Goal: Information Seeking & Learning: Learn about a topic

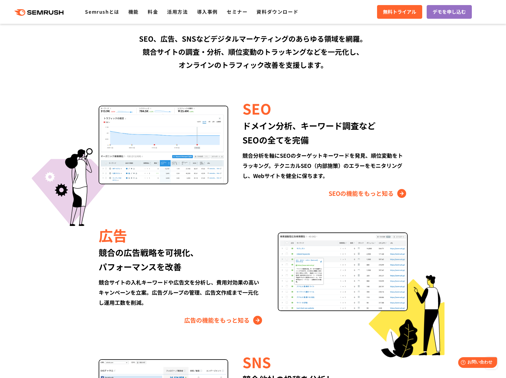
scroll to position [505, 0]
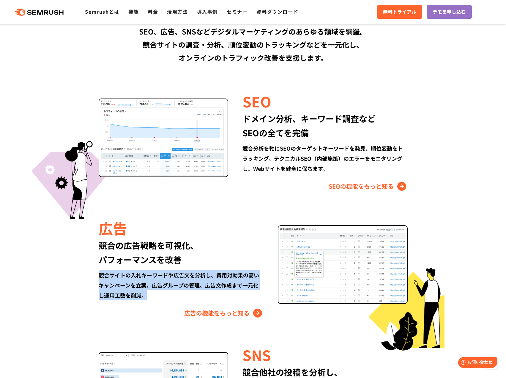
drag, startPoint x: 158, startPoint y: 296, endPoint x: 96, endPoint y: 275, distance: 65.3
click at [96, 275] on div "広告 競合の広告戦略を可視化、 パフォーマンスを改善 競合サイトの入札キーワードや広告文を分析し、費用対効果の高いキャンペーンを立案。広告グループの管理、広告…" at bounding box center [253, 268] width 342 height 100
click at [157, 293] on div "競合サイトの入札キーワードや広告文を分析し、費用対効果の高いキャンペーンを立案。広告グループの管理、広告文作成まで一元化し運用工数を削減。" at bounding box center [181, 285] width 165 height 30
drag, startPoint x: 157, startPoint y: 293, endPoint x: 100, endPoint y: 274, distance: 60.0
click at [100, 274] on div "競合サイトの入札キーワードや広告文を分析し、費用対効果の高いキャンペーンを立案。広告グループの管理、広告文作成まで一元化し運用工数を削減。" at bounding box center [181, 285] width 165 height 30
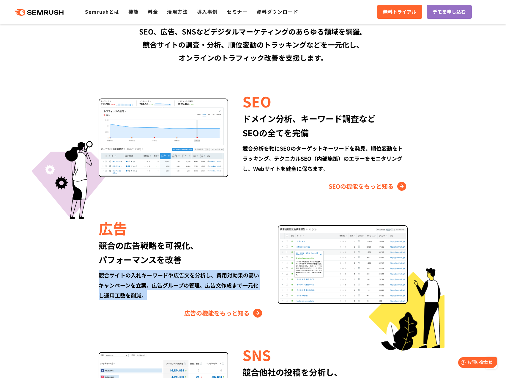
click at [152, 294] on div "競合サイトの入札キーワードや広告文を分析し、費用対効果の高いキャンペーンを立案。広告グループの管理、広告文作成まで一元化し運用工数を削減。" at bounding box center [181, 285] width 165 height 30
drag, startPoint x: 157, startPoint y: 295, endPoint x: 98, endPoint y: 274, distance: 62.1
click at [99, 274] on div "競合サイトの入札キーワードや広告文を分析し、費用対効果の高いキャンペーンを立案。広告グループの管理、広告文作成まで一元化し運用工数を削減。" at bounding box center [181, 285] width 165 height 30
click at [155, 298] on div "競合サイトの入札キーワードや広告文を分析し、費用対効果の高いキャンペーンを立案。広告グループの管理、広告文作成まで一元化し運用工数を削減。" at bounding box center [181, 285] width 165 height 30
drag, startPoint x: 158, startPoint y: 297, endPoint x: 113, endPoint y: 280, distance: 47.3
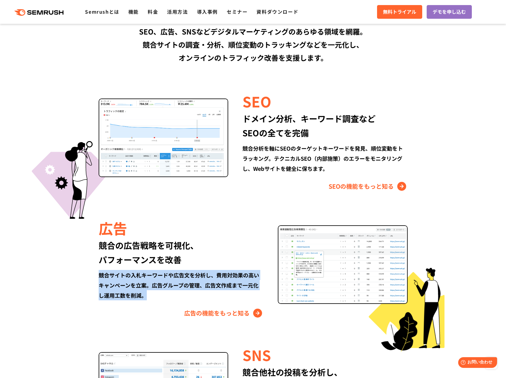
click at [97, 276] on div "広告 競合の広告戦略を可視化、 パフォーマンスを改善 競合サイトの入札キーワードや広告文を分析し、費用対効果の高いキャンペーンを立案。広告グループの管理、広告…" at bounding box center [253, 268] width 342 height 100
click at [164, 297] on div "競合サイトの入札キーワードや広告文を分析し、費用対効果の高いキャンペーンを立案。広告グループの管理、広告文作成まで一元化し運用工数を削減。" at bounding box center [181, 285] width 165 height 30
drag, startPoint x: 163, startPoint y: 296, endPoint x: 121, endPoint y: 292, distance: 42.1
click at [99, 279] on div "競合サイトの入札キーワードや広告文を分析し、費用対効果の高いキャンペーンを立案。広告グループの管理、広告文作成まで一元化し運用工数を削減。" at bounding box center [181, 285] width 165 height 30
drag, startPoint x: 149, startPoint y: 300, endPoint x: 155, endPoint y: 299, distance: 5.7
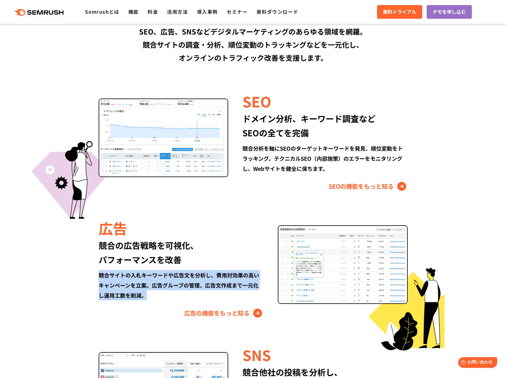
click at [149, 300] on div "競合サイトの入札キーワードや広告文を分析し、費用対効果の高いキャンペーンを立案。広告グループの管理、広告文作成まで一元化し運用工数を削減。" at bounding box center [181, 285] width 165 height 30
click at [158, 298] on div "競合サイトの入札キーワードや広告文を分析し、費用対効果の高いキャンペーンを立案。広告グループの管理、広告文作成まで一元化し運用工数を削減。" at bounding box center [181, 285] width 165 height 30
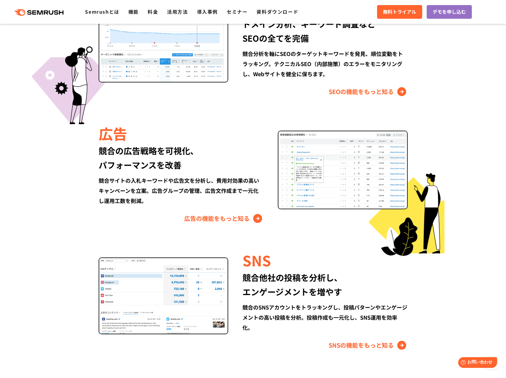
scroll to position [654, 0]
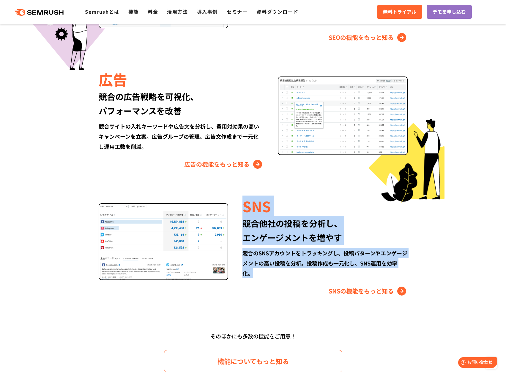
drag, startPoint x: 271, startPoint y: 276, endPoint x: 241, endPoint y: 210, distance: 73.2
click at [241, 210] on div "SNS 競合他社の投稿を分析し、 エンゲージメントを増やす 競合のSNSアカウントをトラッキングし、投稿パターンやエンゲージメントの高い投稿を分析。投稿作成も…" at bounding box center [317, 246] width 179 height 100
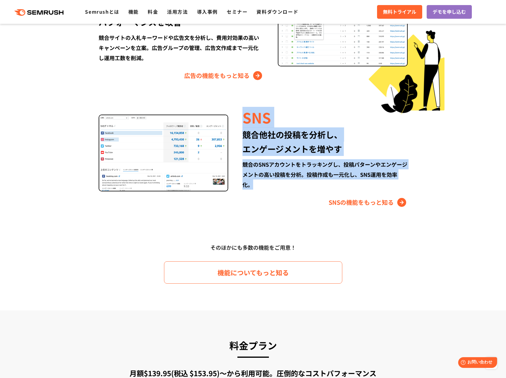
scroll to position [684, 0]
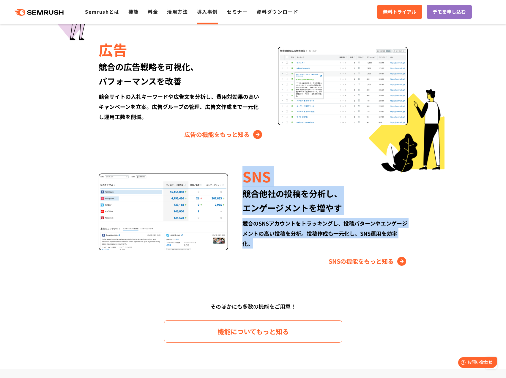
click at [209, 10] on link "導入事例" at bounding box center [207, 11] width 21 height 7
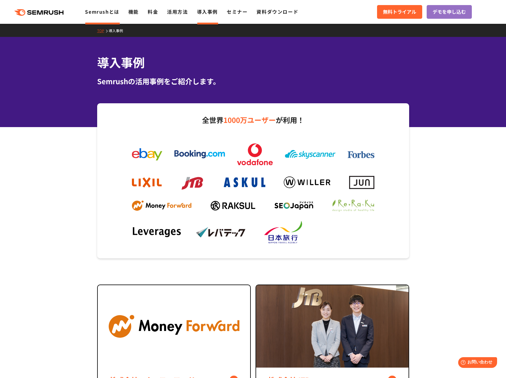
click at [106, 12] on link "Semrushとは" at bounding box center [102, 11] width 34 height 7
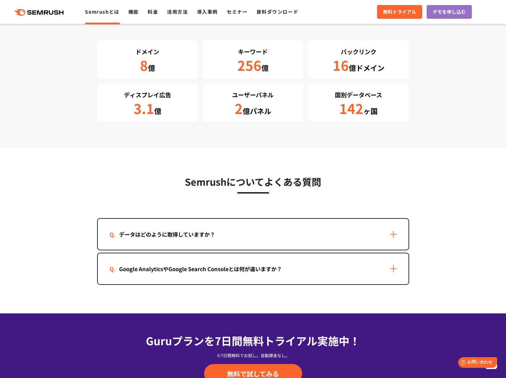
scroll to position [1070, 0]
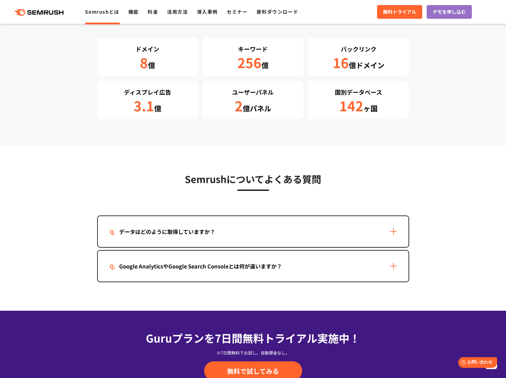
click at [395, 231] on div "データはどのように取得していますか？" at bounding box center [253, 231] width 311 height 31
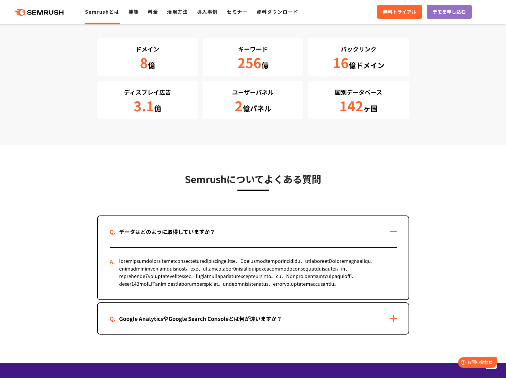
click at [394, 233] on div "データはどのように取得していますか？" at bounding box center [253, 231] width 311 height 31
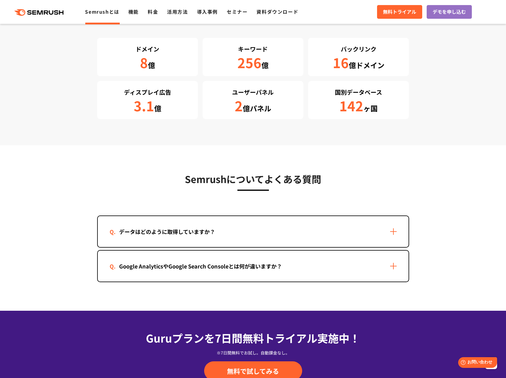
click at [398, 260] on div "Google AnalyticsやGoogle Search Consoleとは何が違いますか？" at bounding box center [253, 265] width 311 height 31
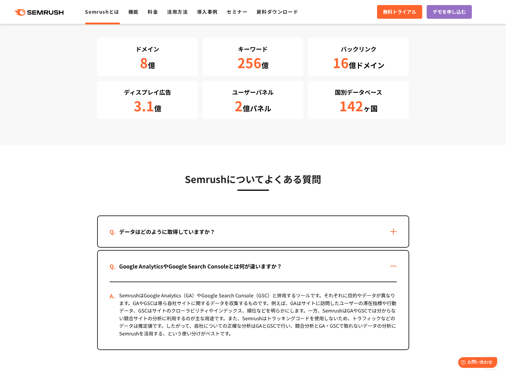
click at [397, 269] on div "Google AnalyticsやGoogle Search Consoleとは何が違いますか？" at bounding box center [253, 265] width 311 height 31
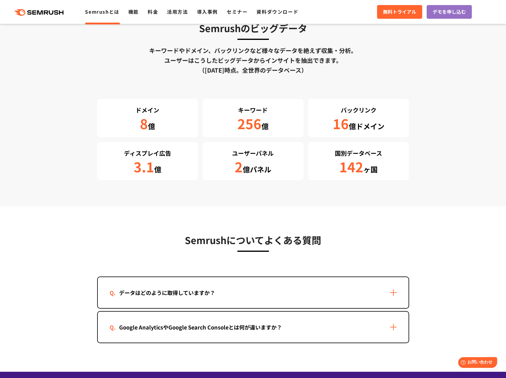
scroll to position [995, 0]
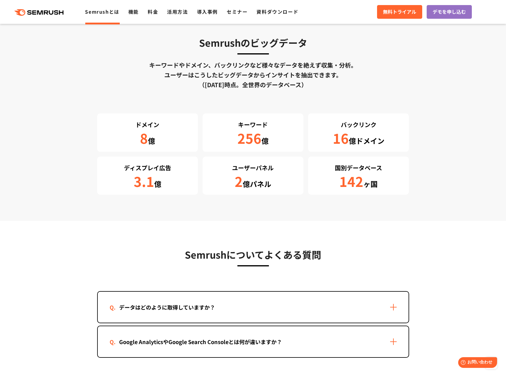
click at [392, 302] on div "データはどのように取得していますか？" at bounding box center [253, 306] width 311 height 31
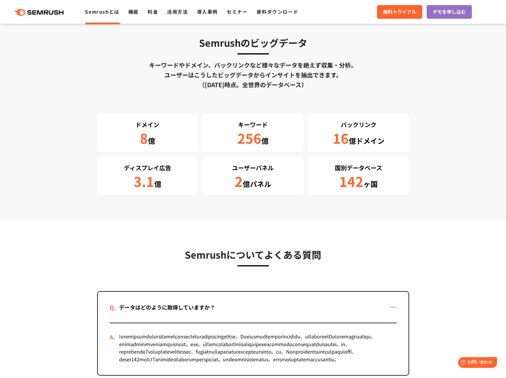
click at [390, 308] on div "データはどのように取得していますか？" at bounding box center [253, 306] width 311 height 31
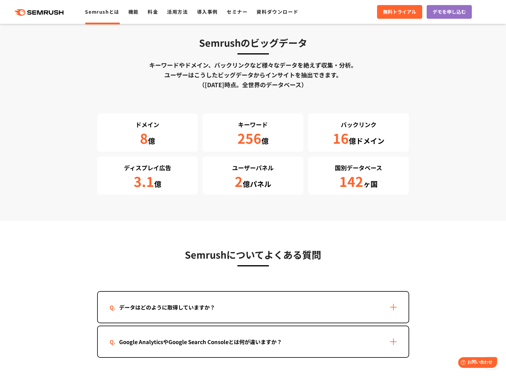
click at [398, 345] on div "Google AnalyticsやGoogle Search Consoleとは何が違いますか？" at bounding box center [253, 341] width 311 height 31
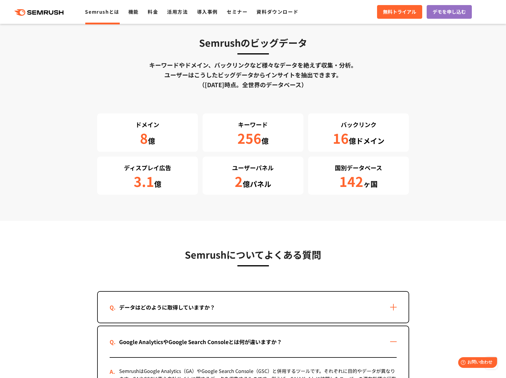
click at [390, 342] on div "Google AnalyticsやGoogle Search Consoleとは何が違いますか？" at bounding box center [253, 341] width 311 height 31
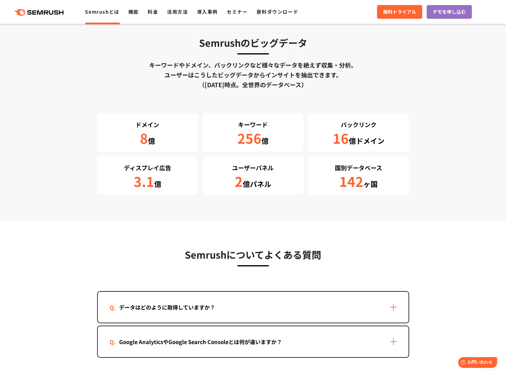
click at [386, 336] on div "Google AnalyticsやGoogle Search Consoleとは何が違いますか？" at bounding box center [253, 341] width 311 height 31
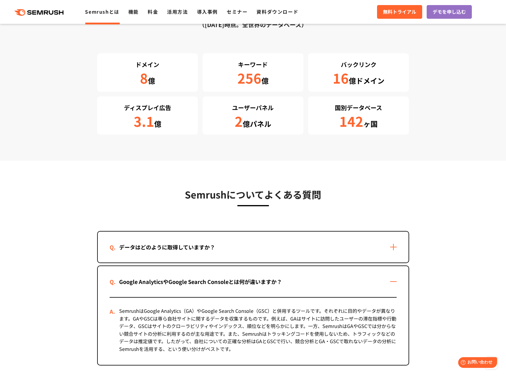
scroll to position [1114, 0]
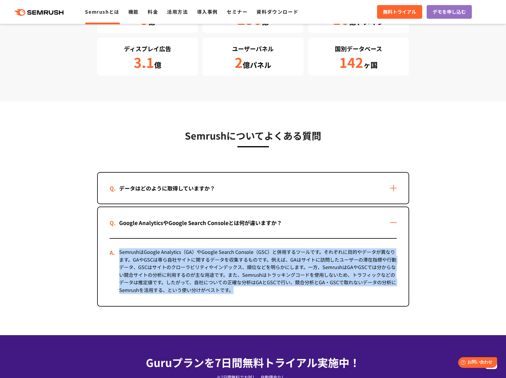
drag, startPoint x: 120, startPoint y: 250, endPoint x: 400, endPoint y: 290, distance: 283.1
click at [400, 290] on div "SemrushはGoogle Analytics（GA）やGoogle Search Console（GSC）と併用するツールです。それぞれに目的やデータが異…" at bounding box center [253, 272] width 311 height 68
click at [260, 292] on div "SemrushはGoogle Analytics（GA）やGoogle Search Console（GSC）と併用するツールです。それぞれに目的やデータが異…" at bounding box center [253, 271] width 287 height 67
drag, startPoint x: 260, startPoint y: 292, endPoint x: 130, endPoint y: 251, distance: 136.9
click at [124, 252] on div "SemrushはGoogle Analytics（GA）やGoogle Search Console（GSC）と併用するツールです。それぞれに目的やデータが異…" at bounding box center [253, 271] width 287 height 67
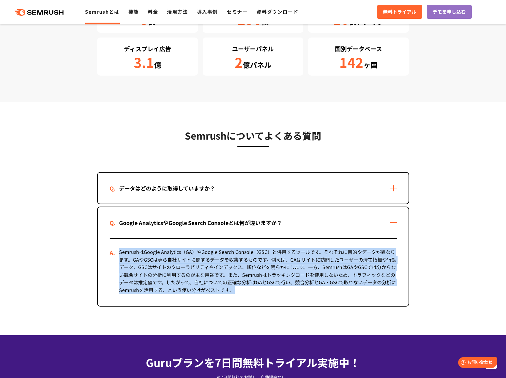
click at [241, 292] on div "SemrushはGoogle Analytics（GA）やGoogle Search Console（GSC）と併用するツールです。それぞれに目的やデータが異…" at bounding box center [253, 271] width 287 height 67
click at [242, 292] on div "SemrushはGoogle Analytics（GA）やGoogle Search Console（GSC）と併用するツールです。それぞれに目的やデータが異…" at bounding box center [253, 271] width 287 height 67
drag, startPoint x: 242, startPoint y: 292, endPoint x: 121, endPoint y: 254, distance: 127.1
click at [121, 254] on div "SemrushはGoogle Analytics（GA）やGoogle Search Console（GSC）と併用するツールです。それぞれに目的やデータが異…" at bounding box center [253, 271] width 287 height 67
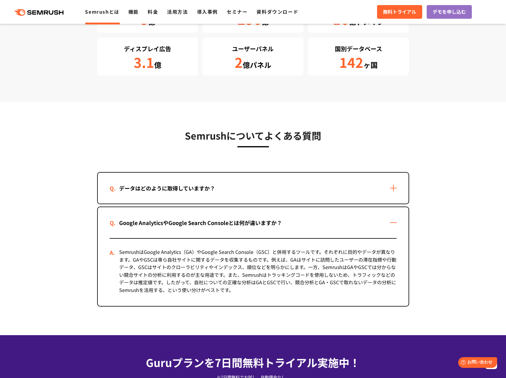
click at [119, 253] on div "SemrushはGoogle Analytics（GA）やGoogle Search Console（GSC）と併用するツールです。それぞれに目的やデータが異…" at bounding box center [253, 271] width 287 height 67
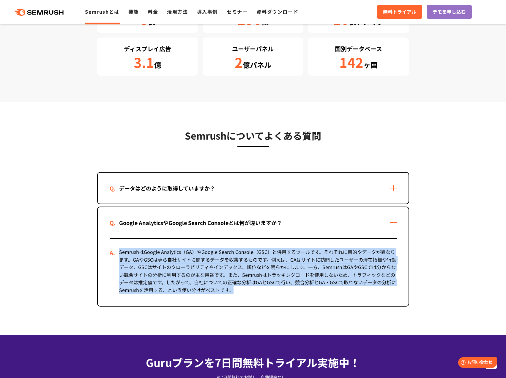
drag, startPoint x: 120, startPoint y: 252, endPoint x: 274, endPoint y: 293, distance: 160.2
click at [274, 293] on div "SemrushはGoogle Analytics（GA）やGoogle Search Console（GSC）と併用するツールです。それぞれに目的やデータが異…" at bounding box center [253, 271] width 287 height 67
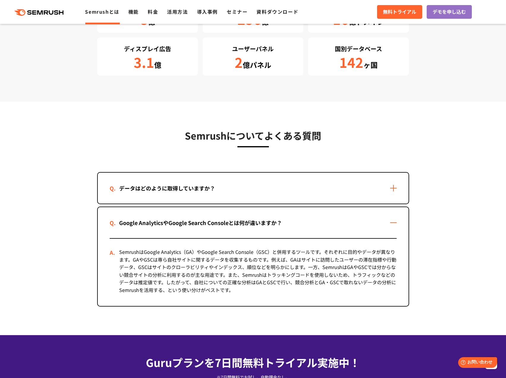
click at [384, 184] on div "データはどのように取得していますか？" at bounding box center [253, 187] width 311 height 31
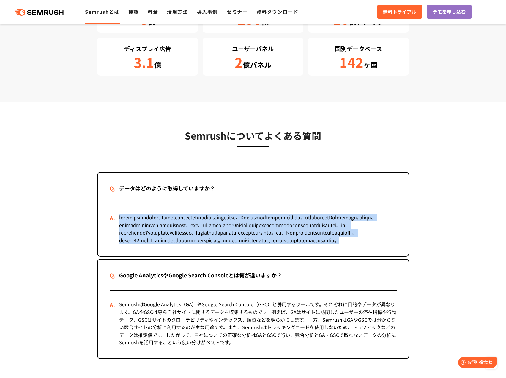
drag, startPoint x: 119, startPoint y: 217, endPoint x: 395, endPoint y: 262, distance: 279.5
click at [395, 256] on div at bounding box center [253, 230] width 287 height 52
click at [171, 256] on div at bounding box center [253, 230] width 287 height 52
drag, startPoint x: 169, startPoint y: 265, endPoint x: 120, endPoint y: 217, distance: 69.2
click at [120, 217] on div at bounding box center [253, 230] width 287 height 52
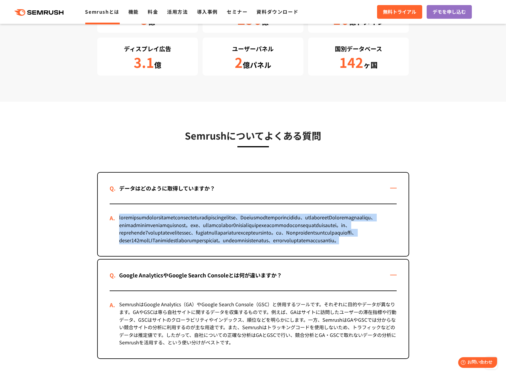
click at [119, 216] on div at bounding box center [253, 230] width 287 height 52
drag, startPoint x: 120, startPoint y: 217, endPoint x: 244, endPoint y: 267, distance: 133.7
click at [244, 256] on div at bounding box center [253, 230] width 287 height 52
click at [213, 256] on div at bounding box center [253, 230] width 287 height 52
drag, startPoint x: 162, startPoint y: 264, endPoint x: 116, endPoint y: 217, distance: 66.2
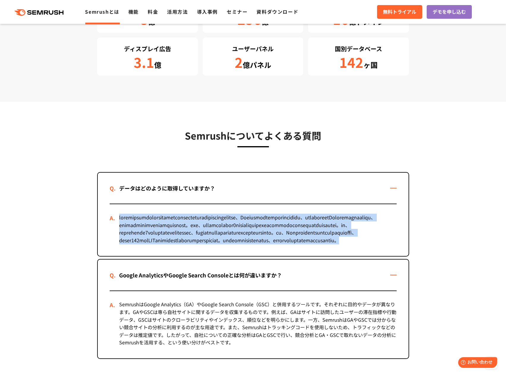
click at [116, 217] on div at bounding box center [253, 230] width 287 height 52
click at [166, 256] on div at bounding box center [253, 230] width 287 height 52
drag, startPoint x: 170, startPoint y: 266, endPoint x: 122, endPoint y: 218, distance: 67.9
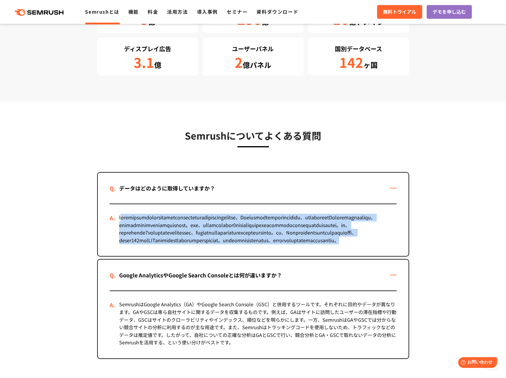
click at [122, 218] on div at bounding box center [253, 230] width 287 height 52
click at [162, 256] on div at bounding box center [253, 230] width 287 height 52
drag, startPoint x: 162, startPoint y: 267, endPoint x: 120, endPoint y: 221, distance: 62.3
click at [120, 221] on div at bounding box center [253, 230] width 287 height 52
click at [170, 256] on div at bounding box center [253, 230] width 287 height 52
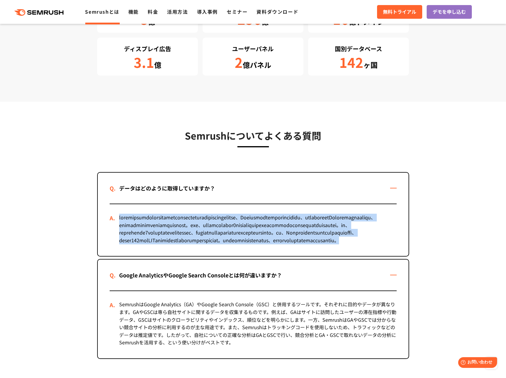
drag, startPoint x: 168, startPoint y: 266, endPoint x: 116, endPoint y: 217, distance: 71.3
click at [116, 217] on div at bounding box center [253, 230] width 287 height 52
click at [175, 256] on div at bounding box center [253, 230] width 287 height 52
